Goal: Task Accomplishment & Management: Manage account settings

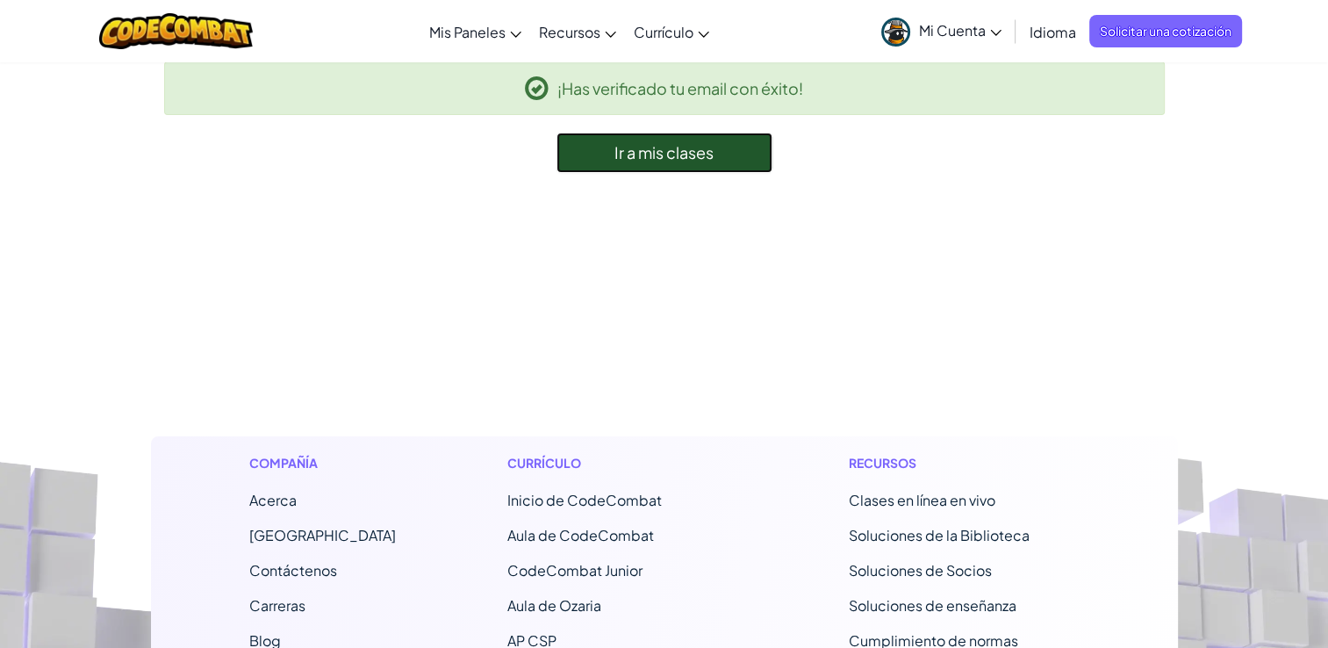
click at [664, 160] on span "Ir a mis clases" at bounding box center [663, 152] width 99 height 20
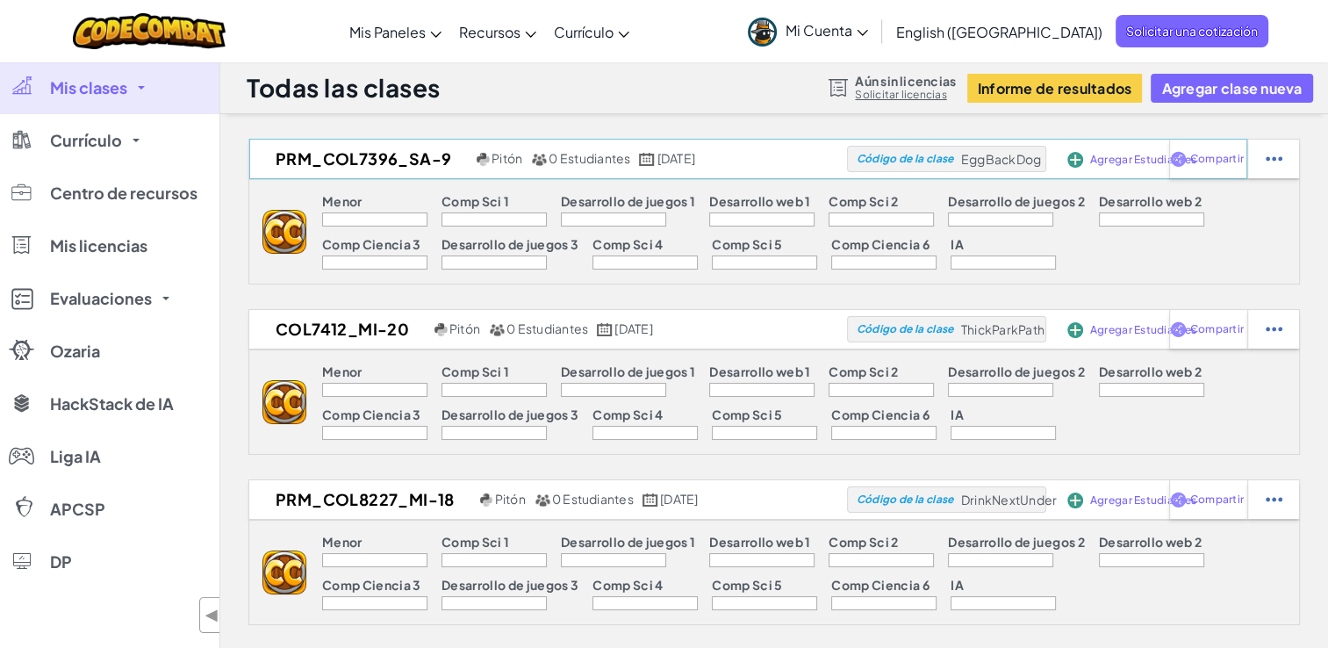
click at [1128, 156] on span "Agregar Estudiantes" at bounding box center [1143, 159] width 106 height 11
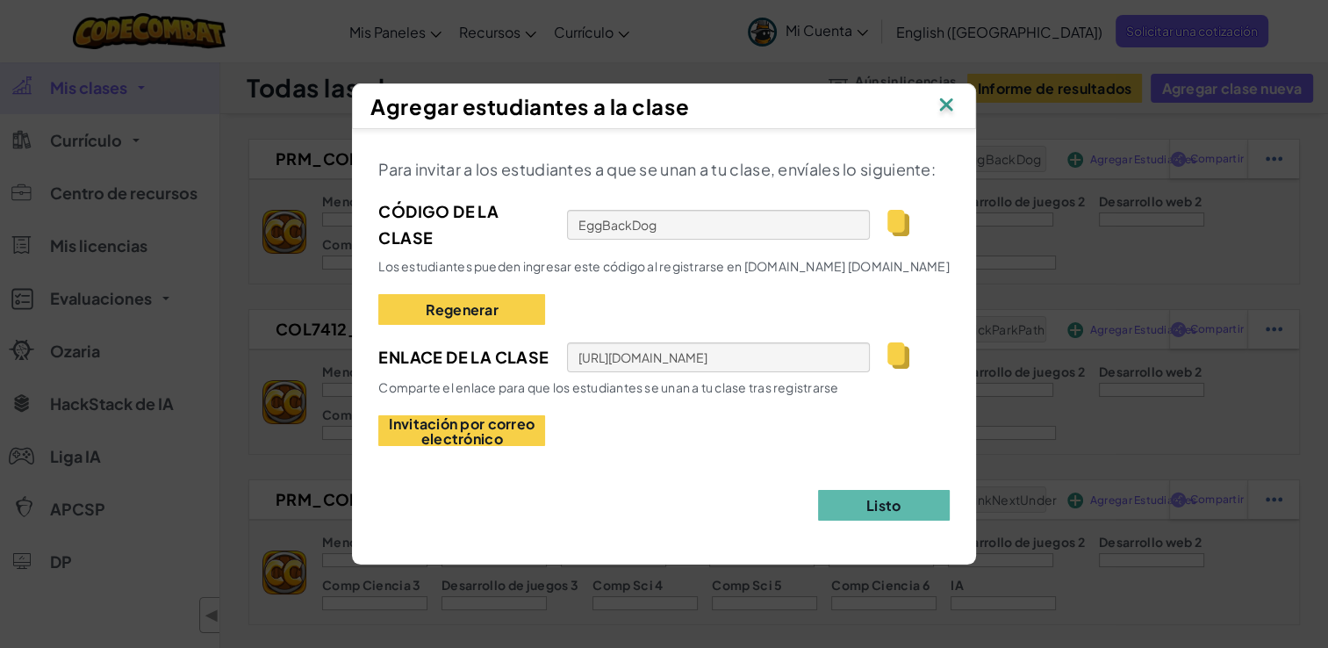
click at [896, 360] on img at bounding box center [898, 355] width 22 height 26
click at [956, 107] on img at bounding box center [946, 106] width 23 height 26
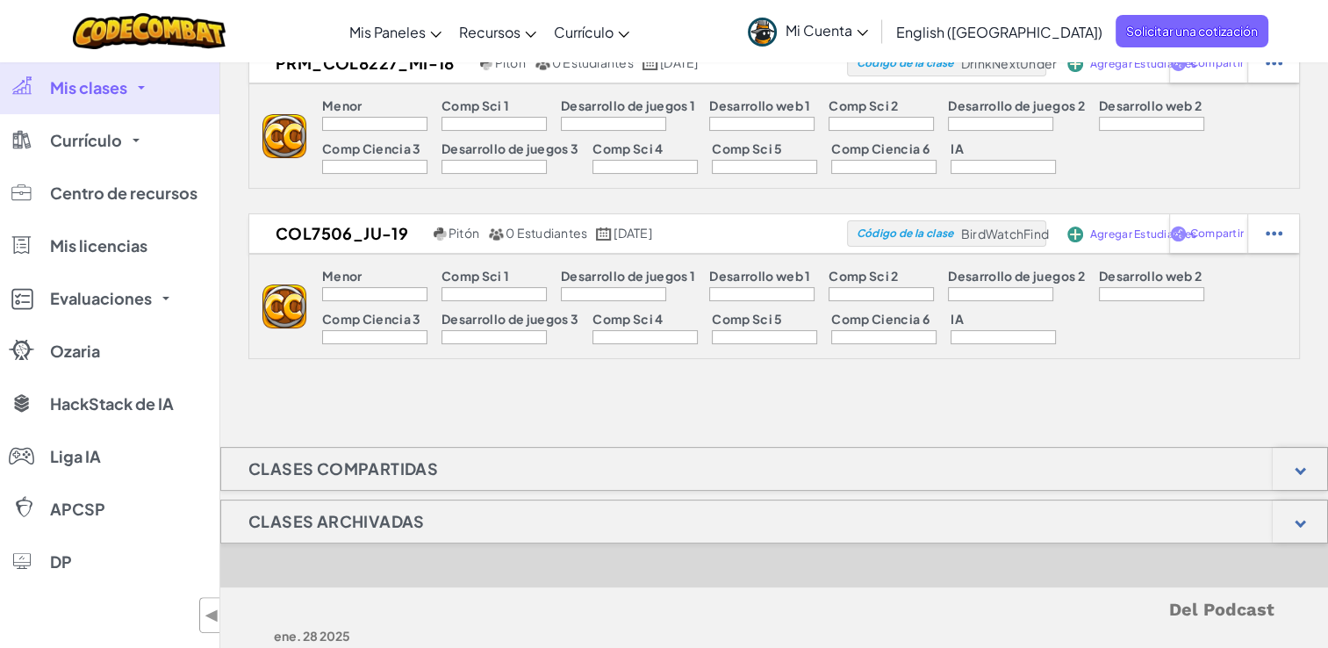
scroll to position [439, 0]
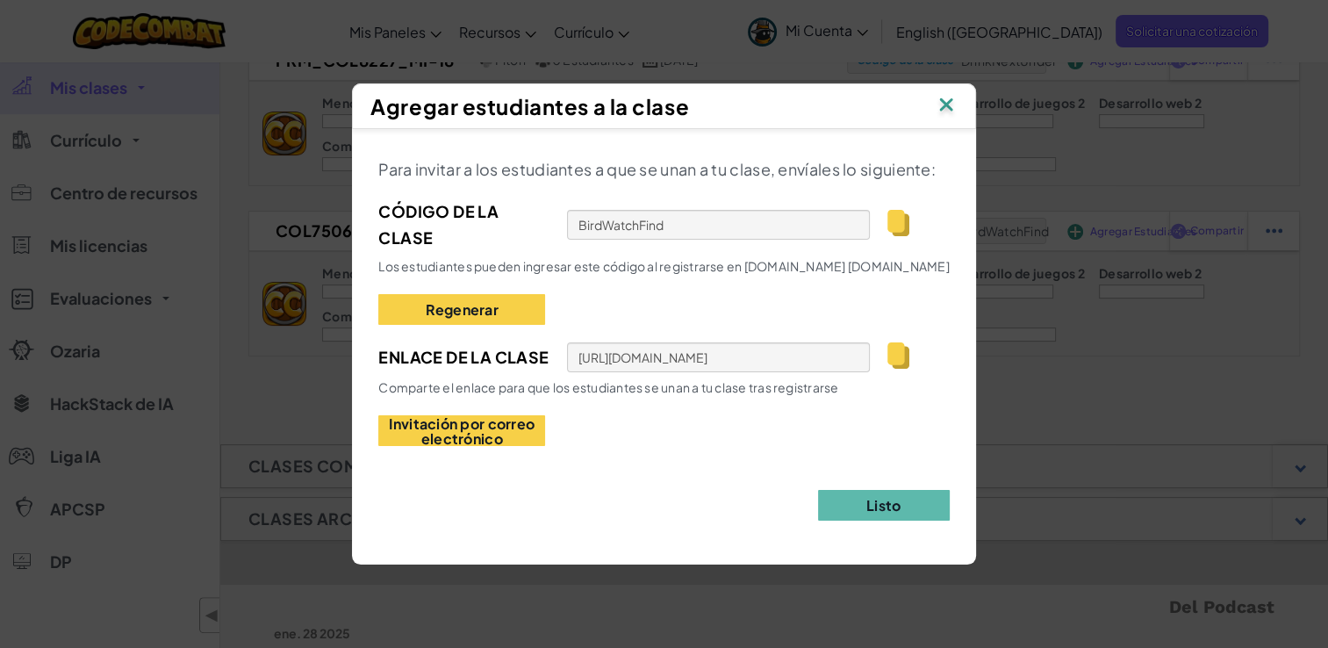
click at [887, 216] on img at bounding box center [898, 223] width 22 height 26
click at [952, 102] on img at bounding box center [946, 106] width 23 height 26
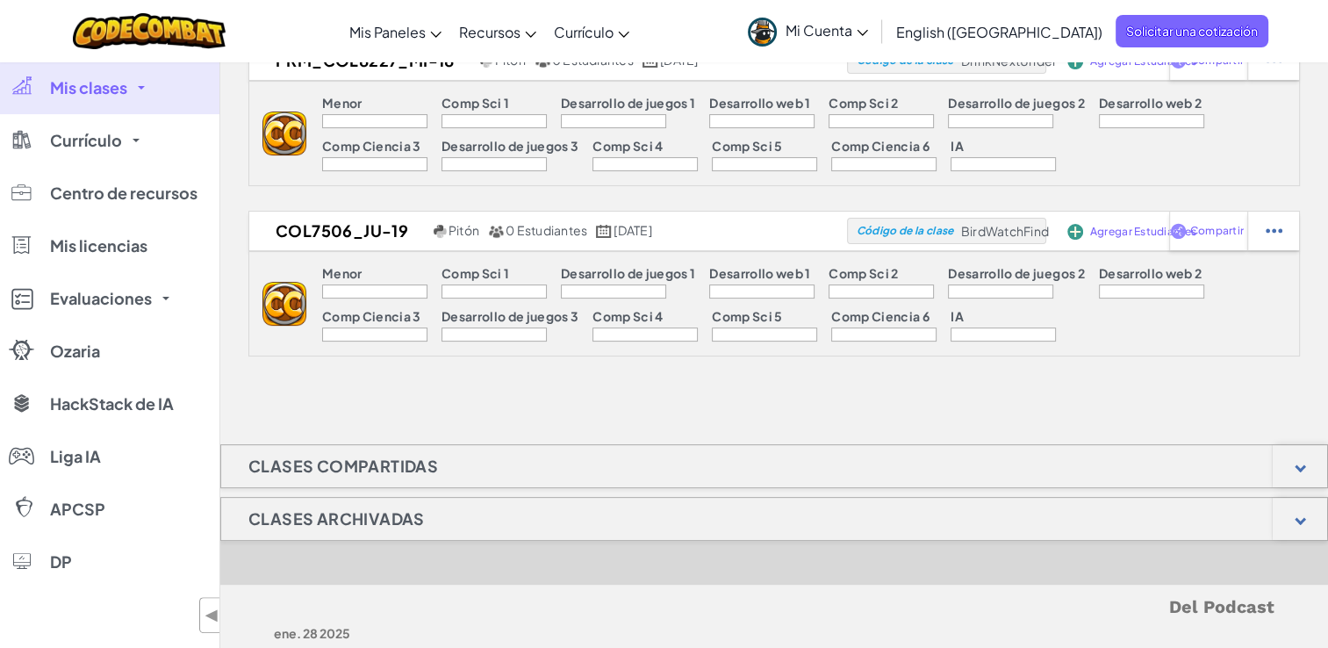
click at [311, 474] on h1 "Clases compartidas" at bounding box center [343, 466] width 244 height 44
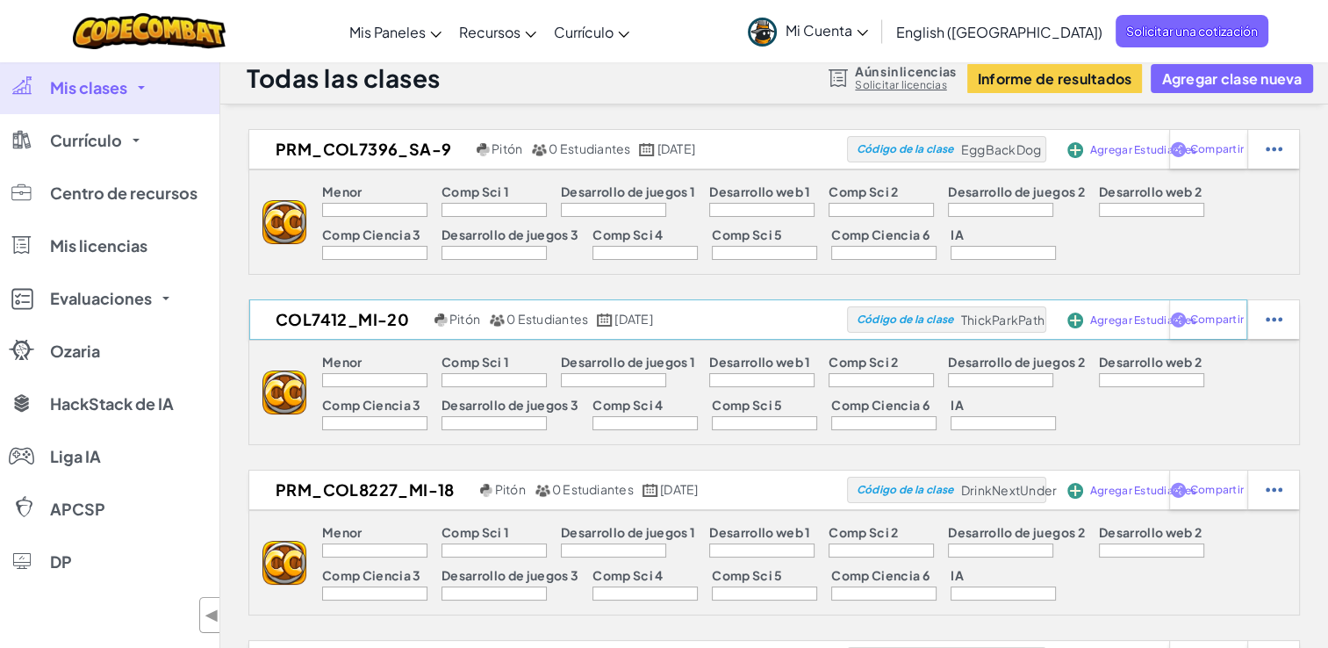
scroll to position [0, 0]
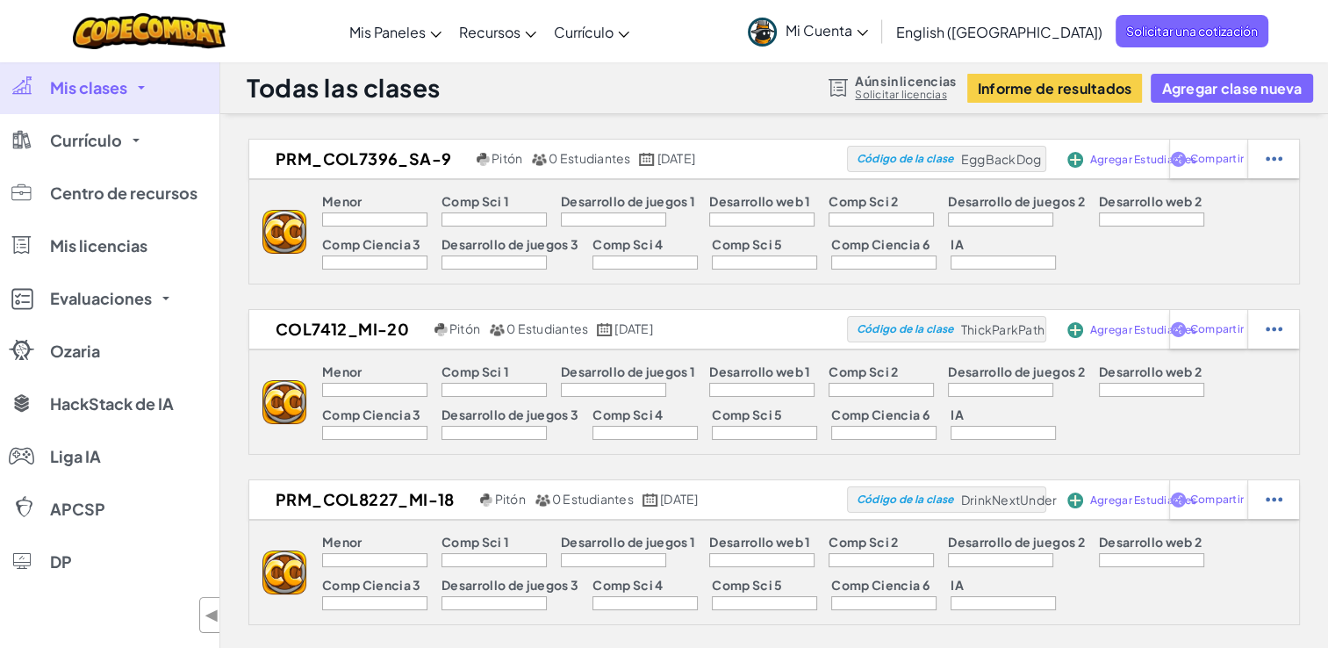
click at [380, 216] on div at bounding box center [374, 219] width 105 height 14
click at [1286, 159] on div at bounding box center [1273, 159] width 52 height 39
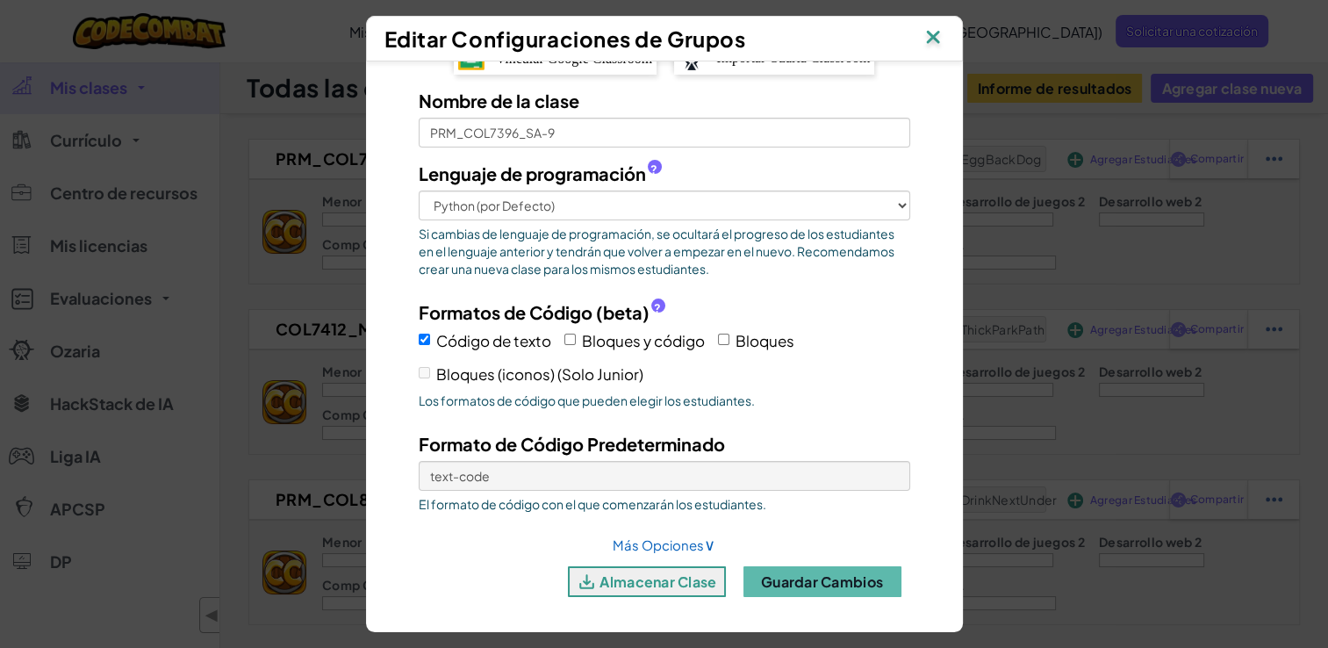
scroll to position [39, 0]
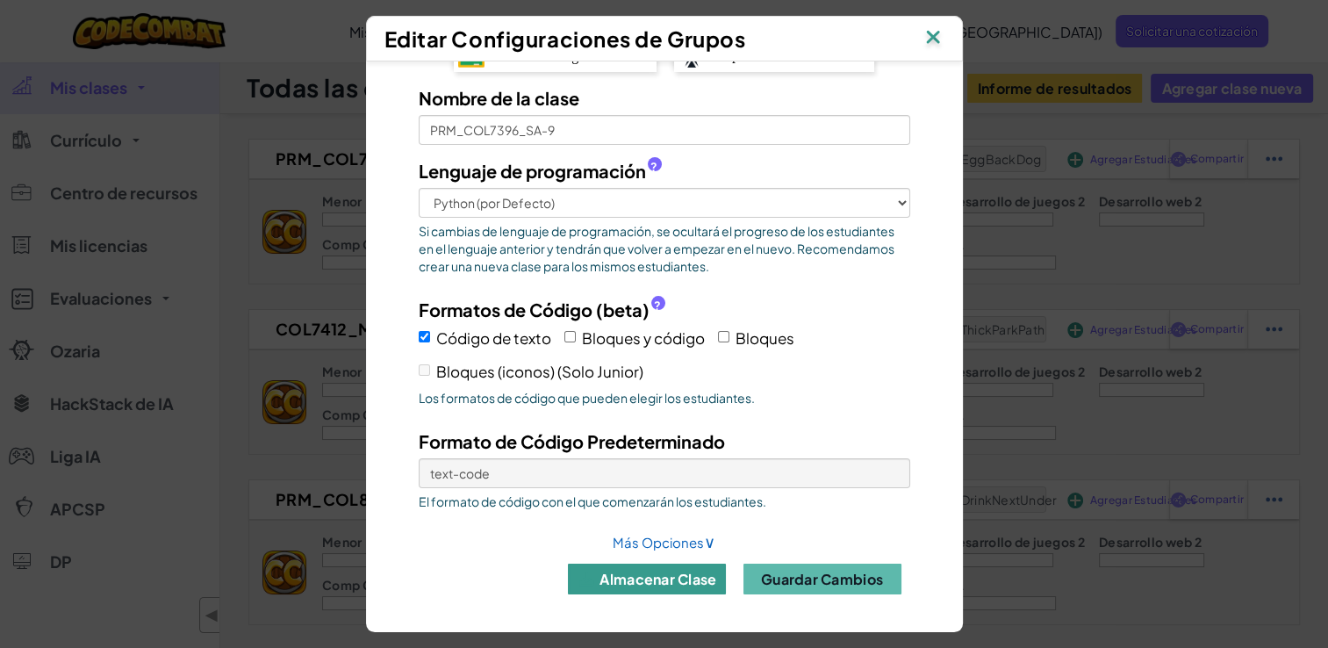
click at [639, 567] on button "almacenar clase" at bounding box center [647, 579] width 158 height 31
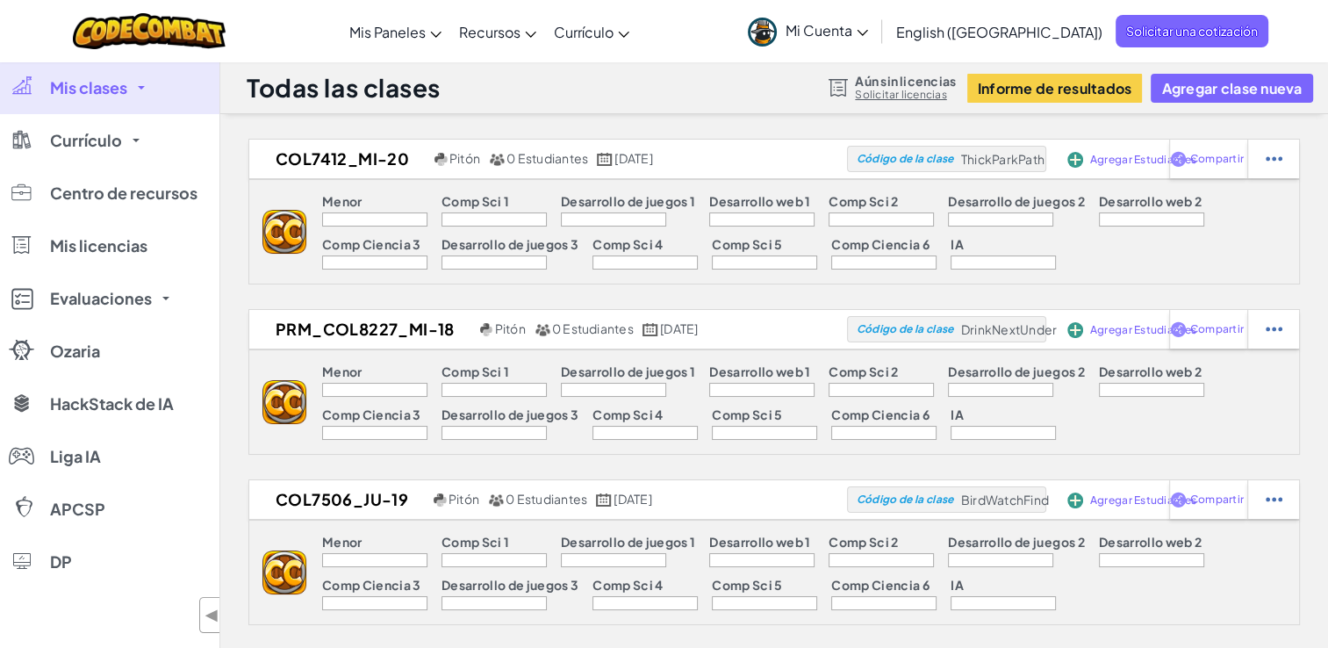
click at [425, 216] on div at bounding box center [374, 219] width 105 height 14
click at [412, 216] on div at bounding box center [374, 219] width 105 height 14
click at [411, 216] on div at bounding box center [374, 219] width 105 height 14
click at [985, 154] on span "ThickParkPath" at bounding box center [1002, 159] width 83 height 16
click at [986, 156] on span "ThickParkPath" at bounding box center [1002, 159] width 83 height 16
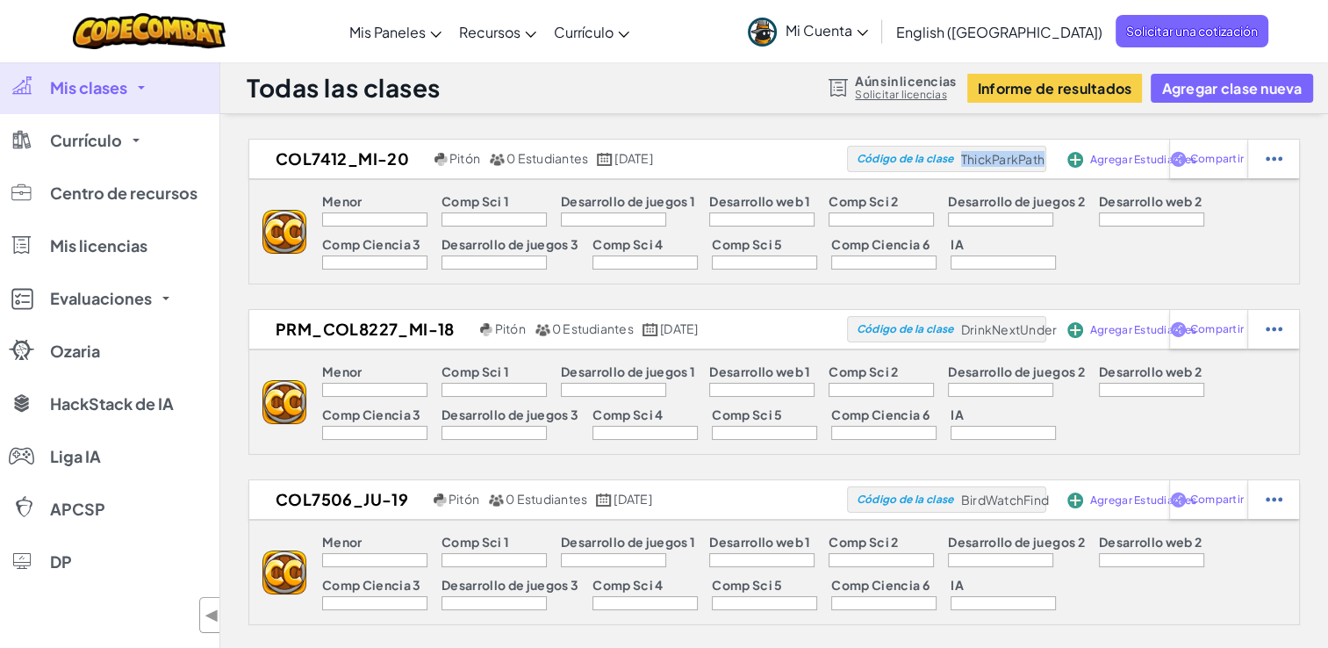
copy span "ThickParkPath"
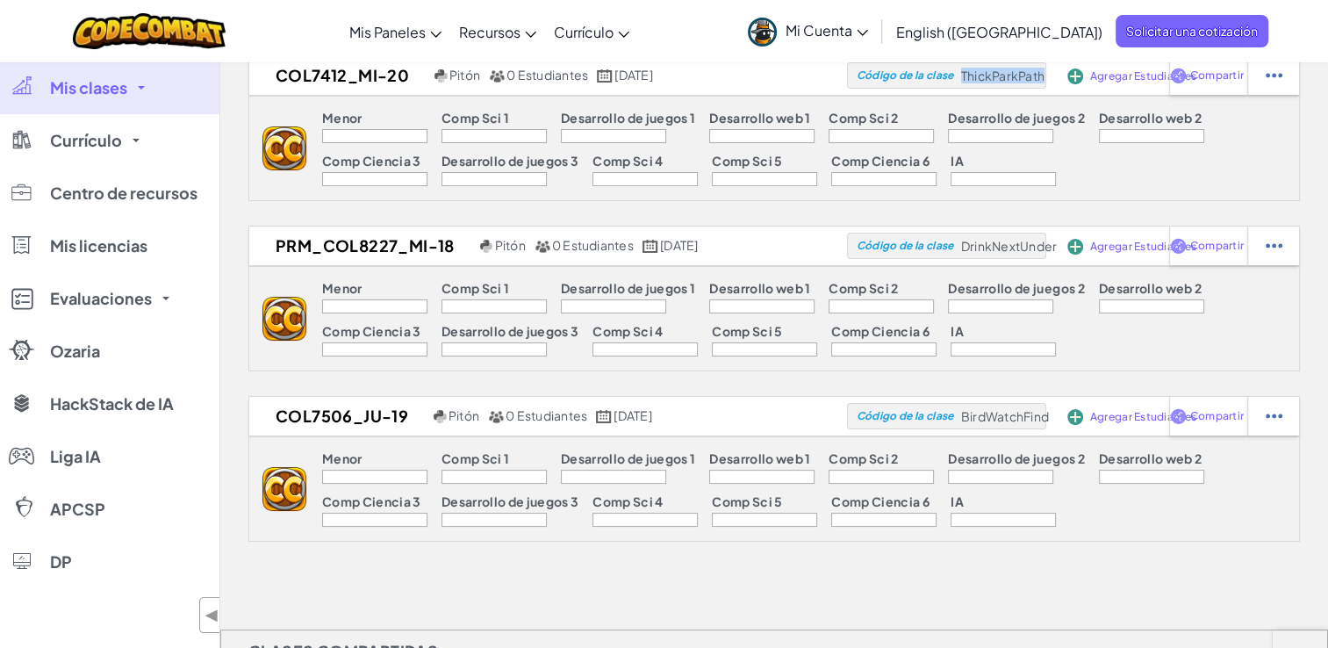
scroll to position [88, 0]
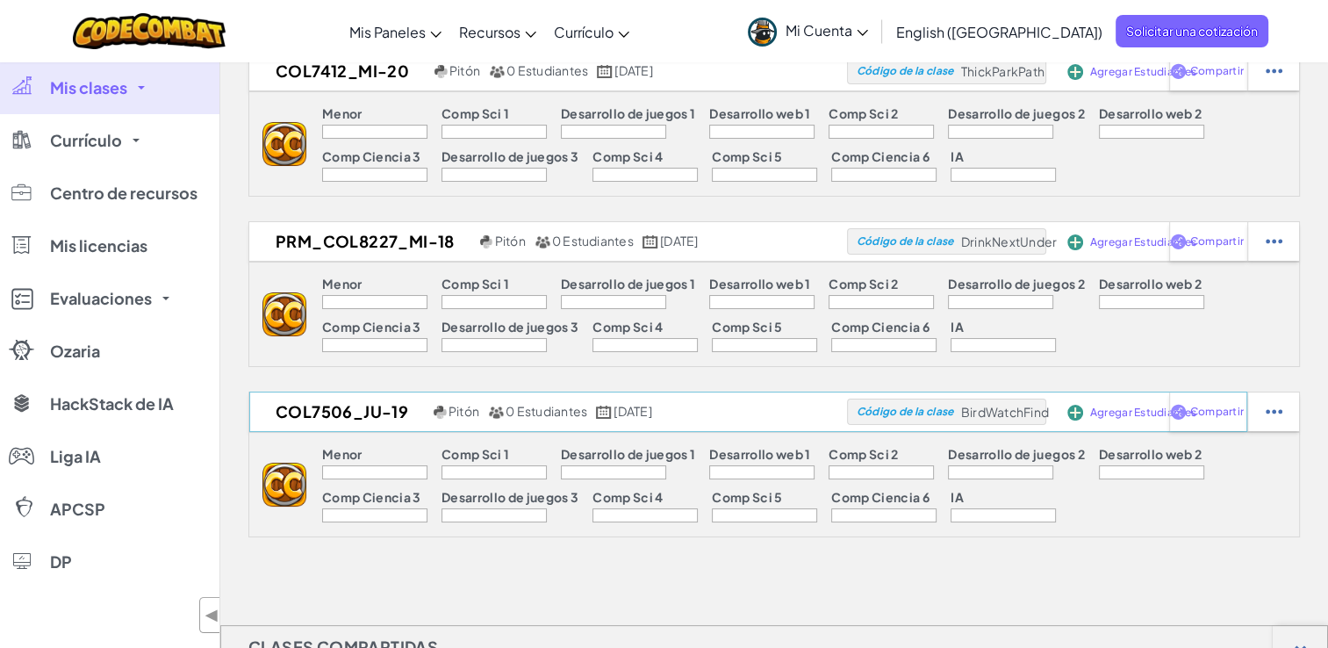
click at [1007, 79] on span "BirdWatchFind" at bounding box center [1002, 71] width 83 height 16
copy span "BirdWatchFind"
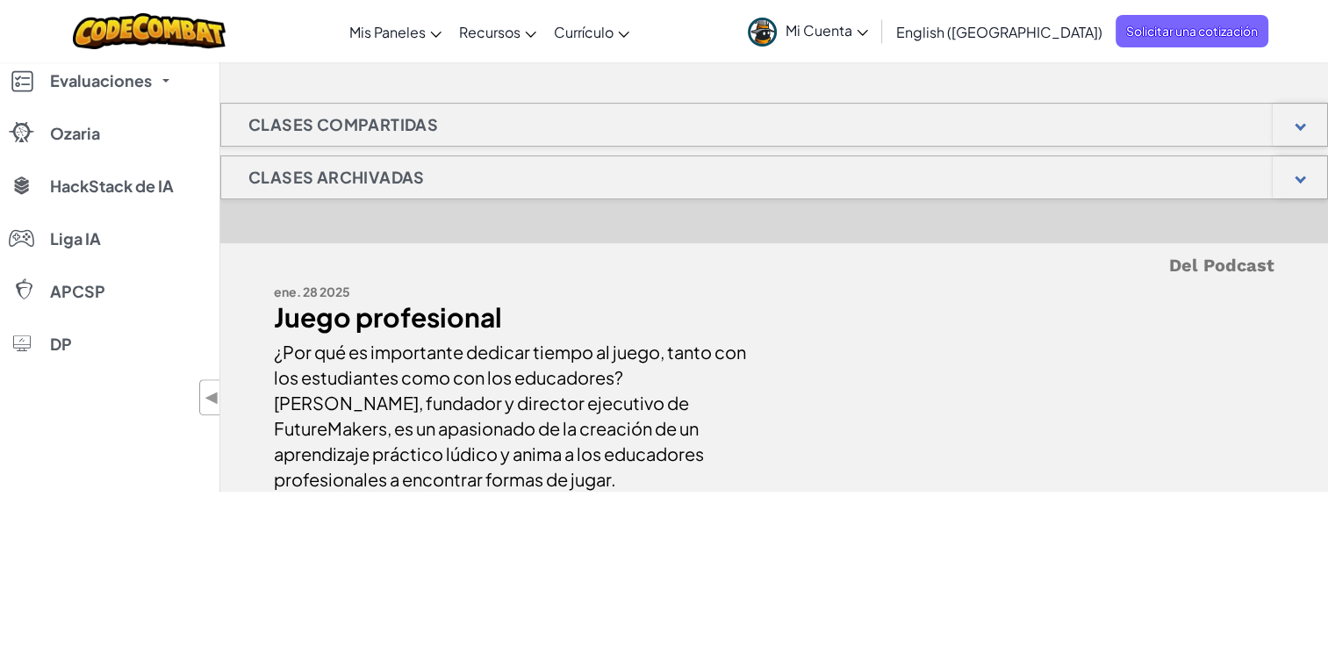
scroll to position [614, 0]
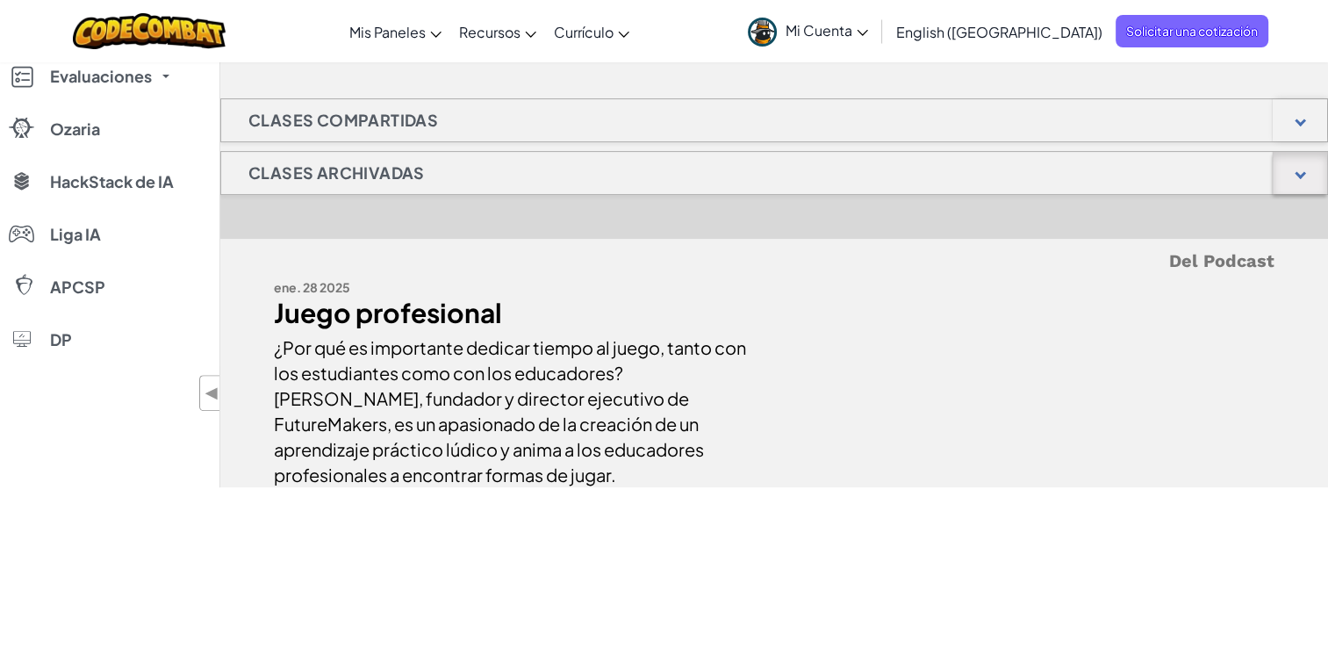
click at [1312, 175] on div at bounding box center [1300, 173] width 54 height 42
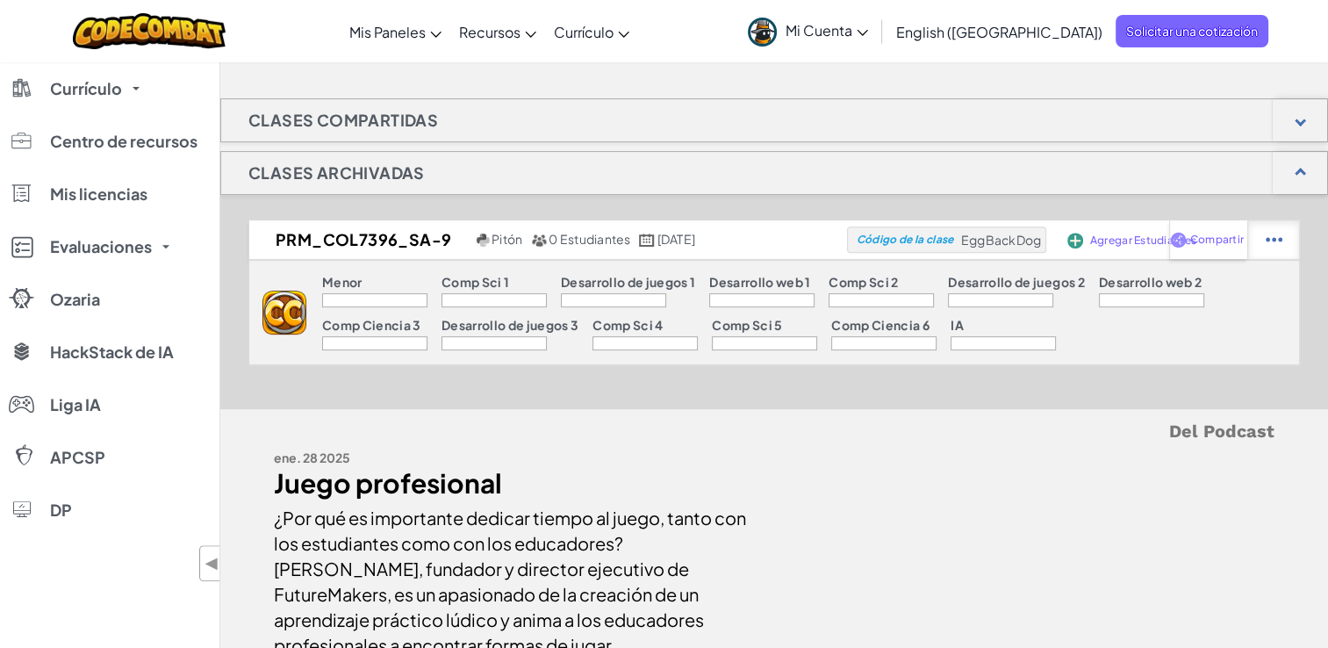
click at [1268, 236] on img at bounding box center [1274, 240] width 17 height 16
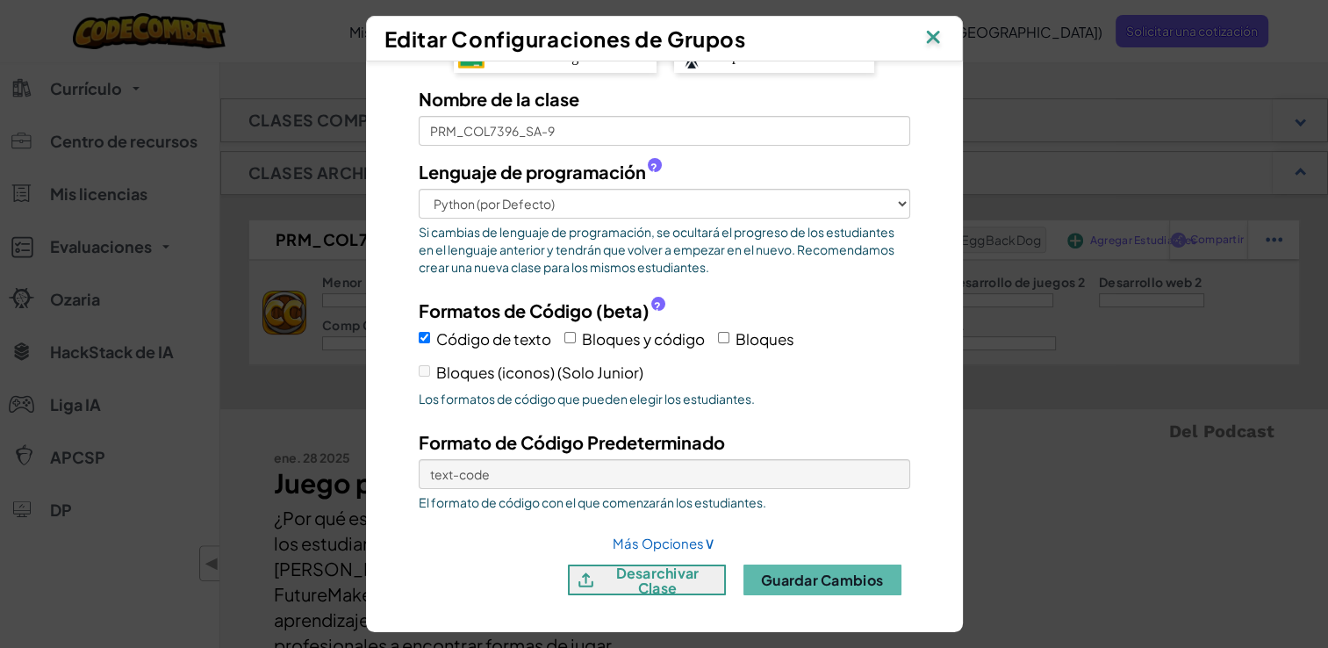
scroll to position [39, 0]
click at [664, 571] on font "desarchivar clase" at bounding box center [658, 579] width 122 height 30
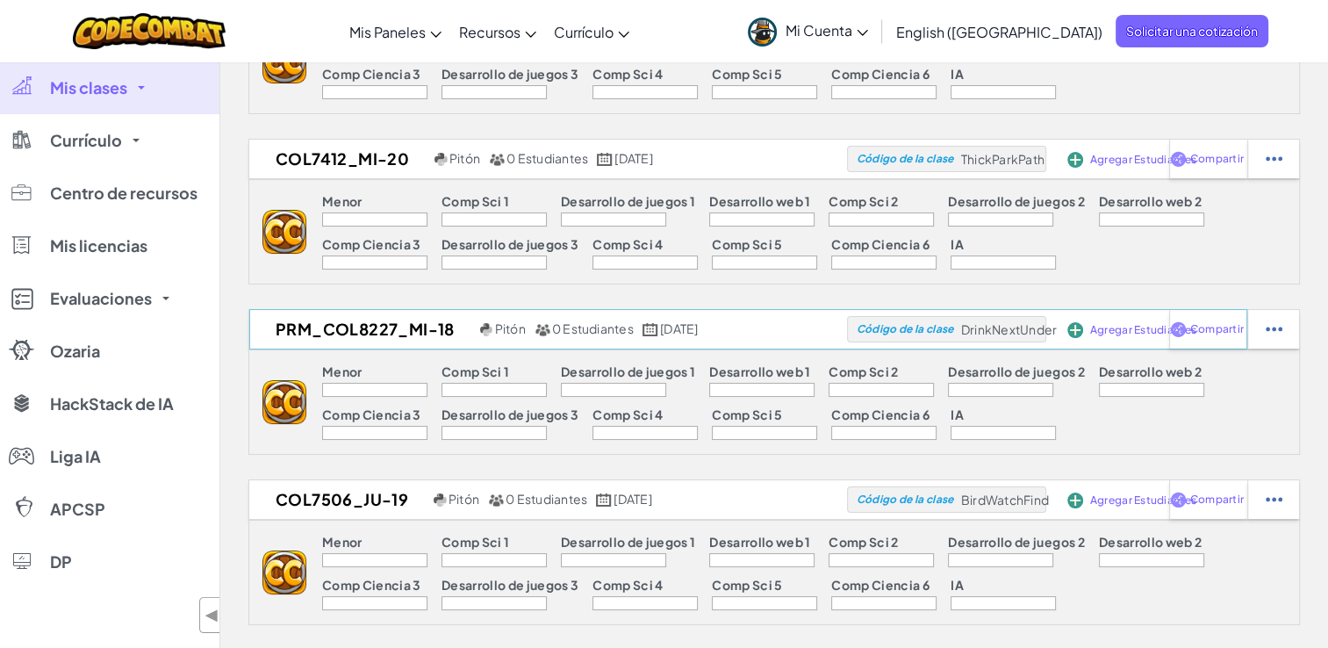
scroll to position [176, 0]
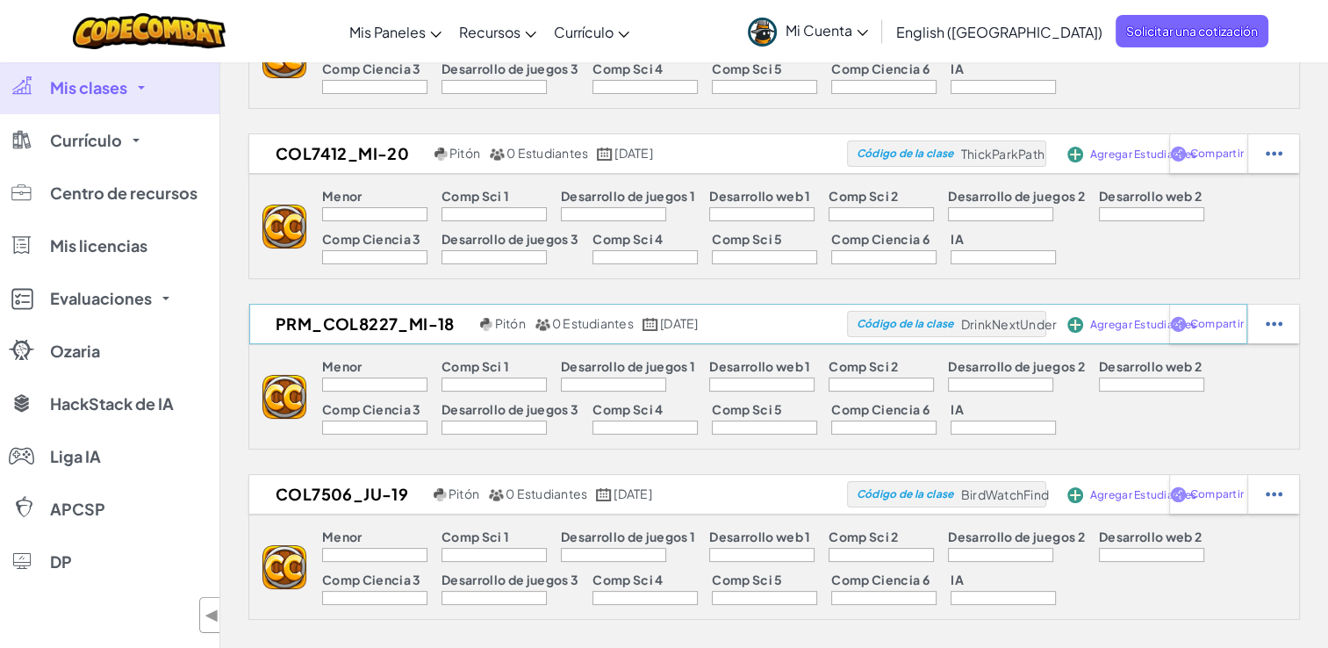
copy span "DrinkNextUnder"
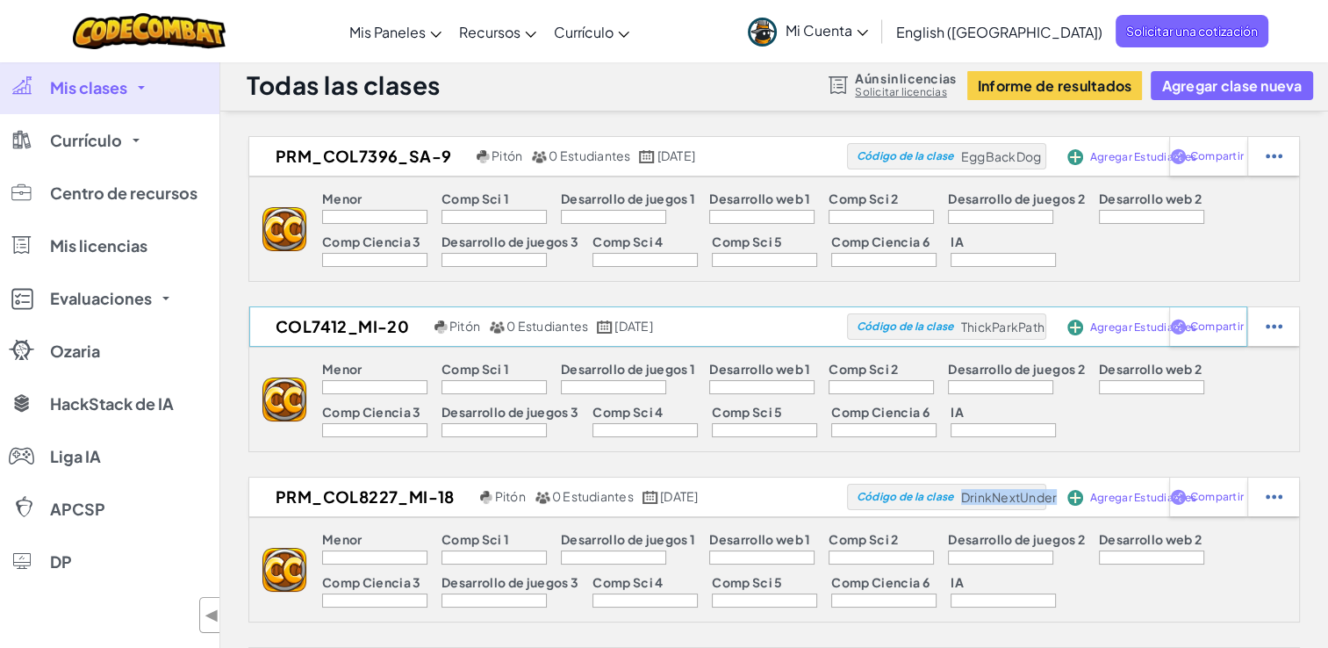
scroll to position [0, 0]
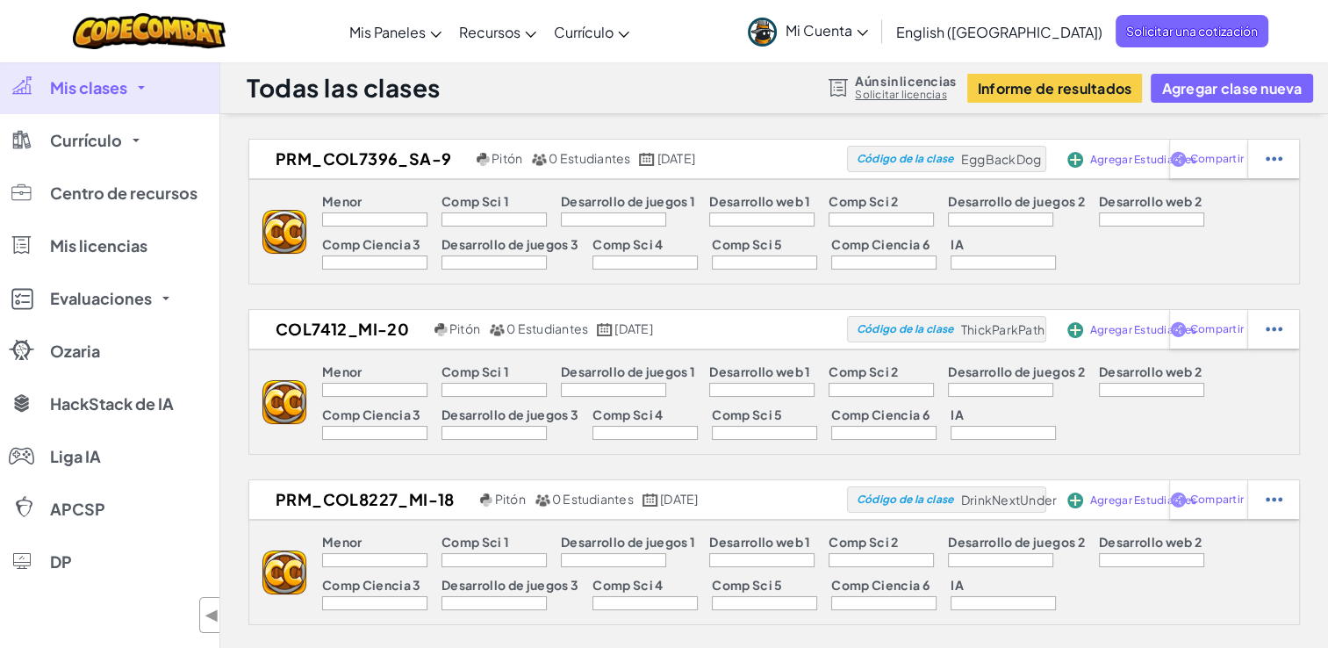
click at [1270, 284] on div "Menor Comp Sci 1 Desarrollo de juegos 1 Desarrollo web 1 Comp Sci 2 Desarrollo …" at bounding box center [802, 232] width 993 height 104
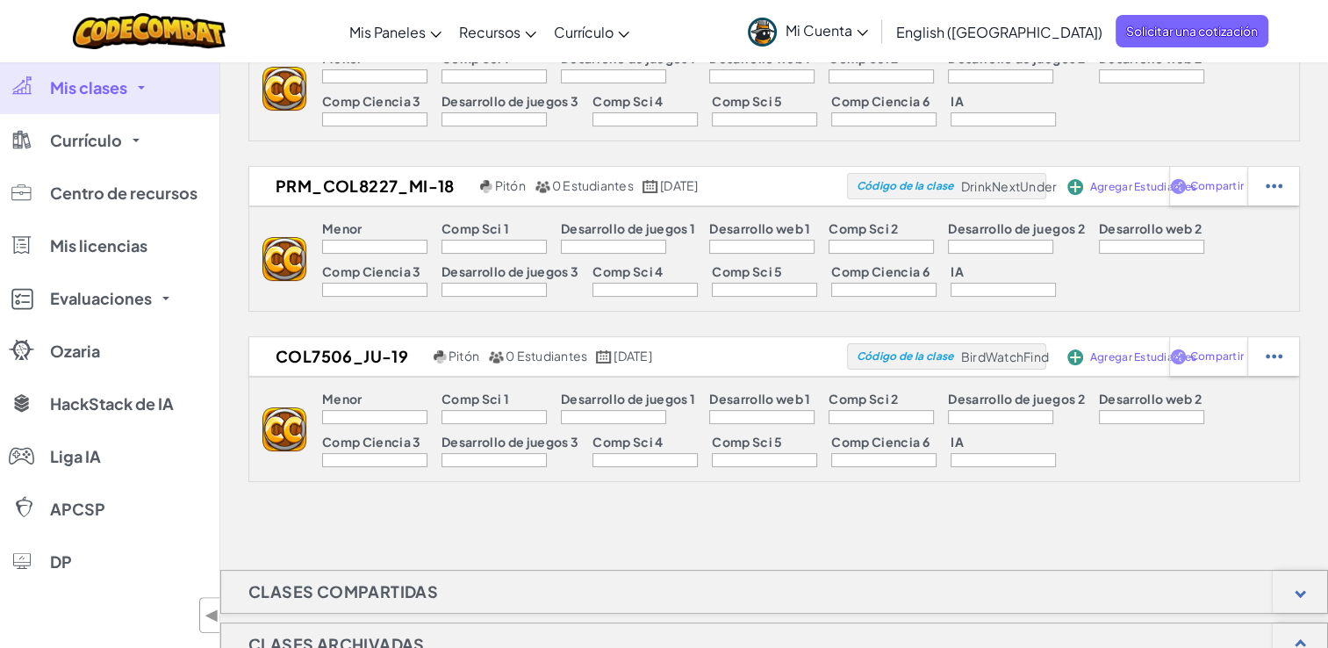
scroll to position [351, 0]
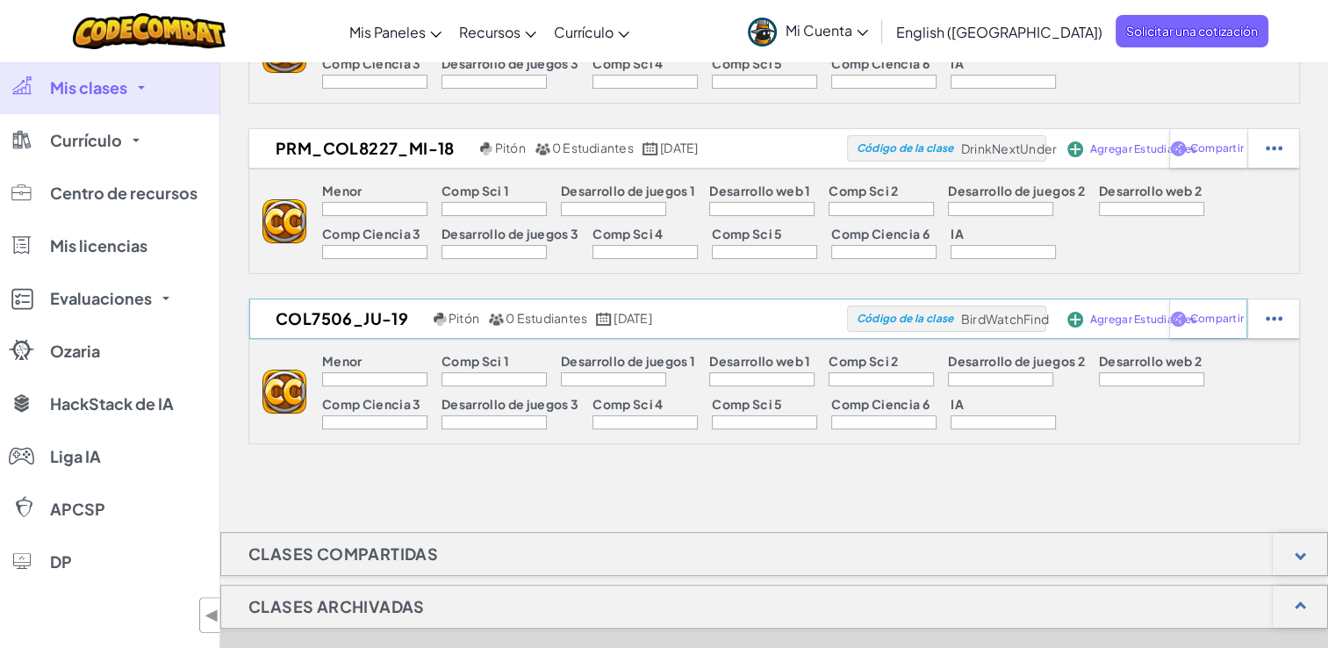
drag, startPoint x: 981, startPoint y: 323, endPoint x: 1050, endPoint y: 323, distance: 68.5
copy span "BirdWatchFind"
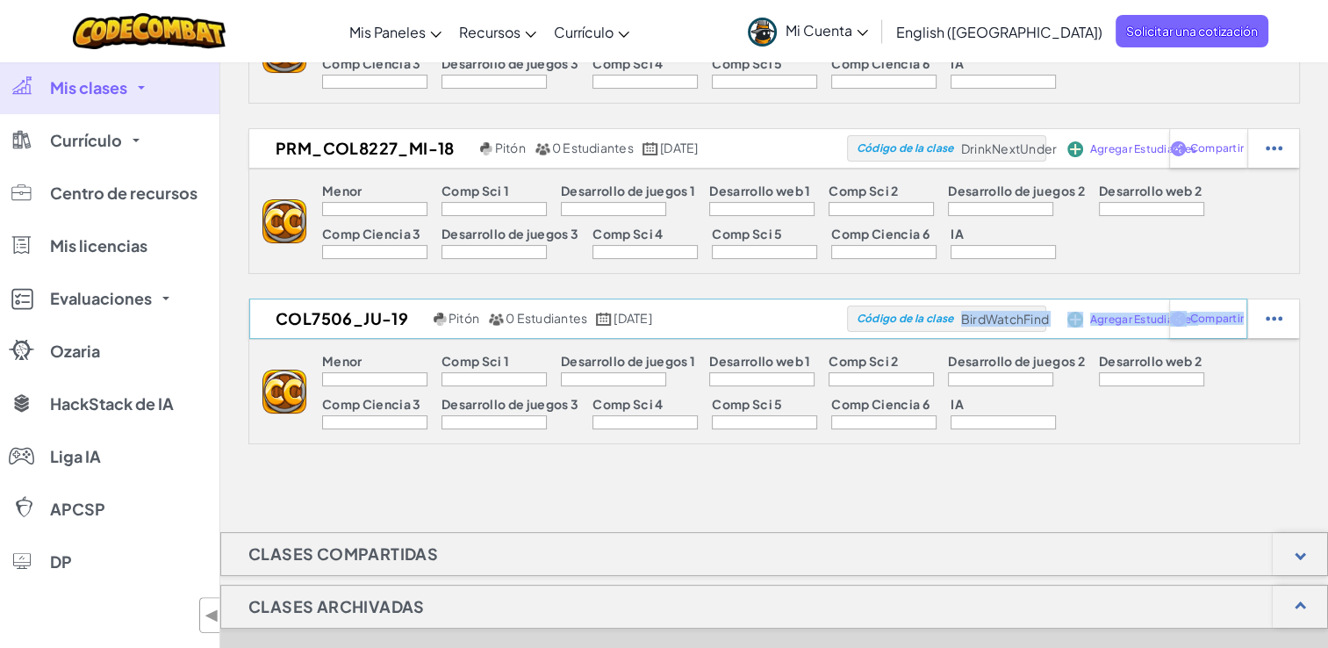
drag, startPoint x: 958, startPoint y: 318, endPoint x: 1052, endPoint y: 318, distance: 93.9
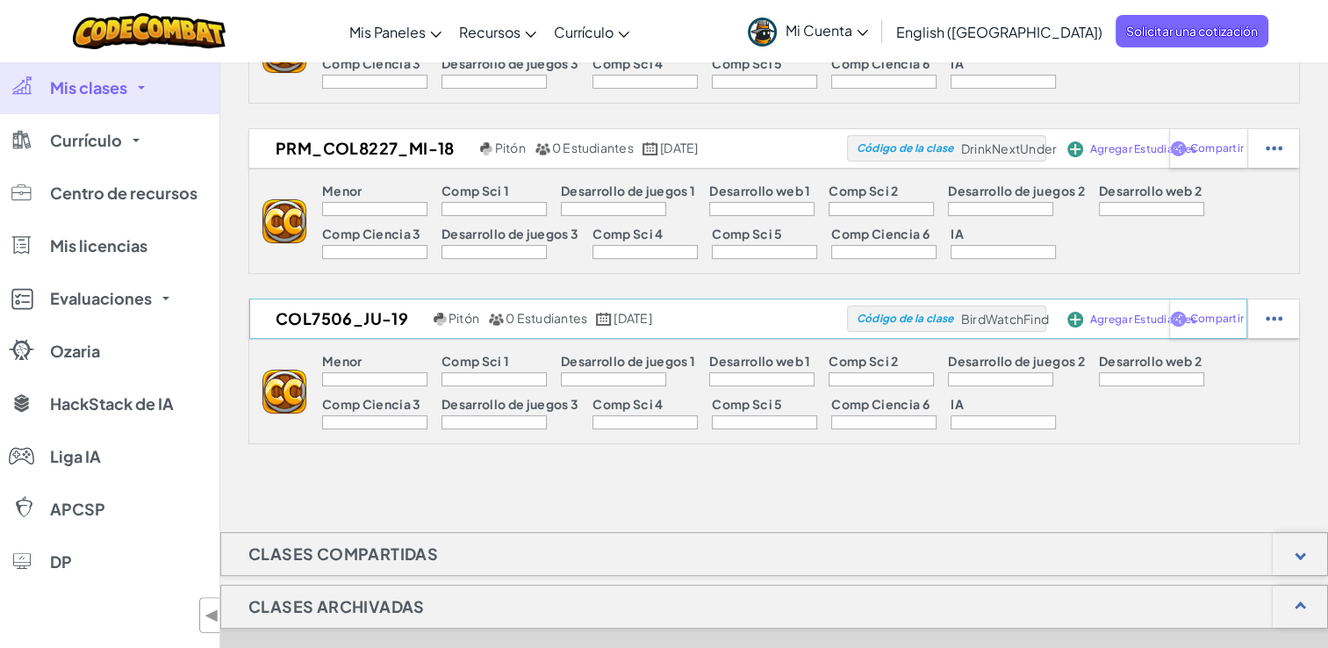
copy span "BirdWatchFind"
